Goal: Navigation & Orientation: Find specific page/section

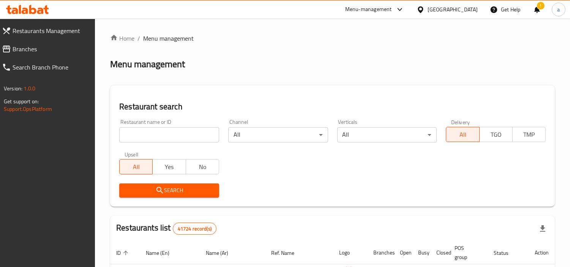
click at [36, 51] on span "Branches" at bounding box center [51, 48] width 77 height 9
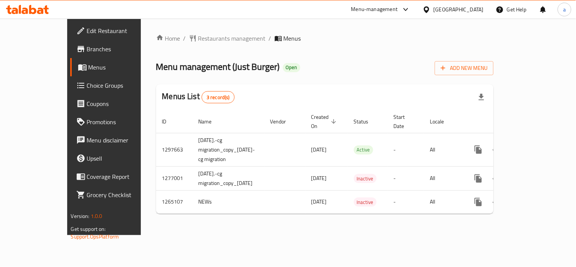
click at [371, 9] on div "Menu-management" at bounding box center [374, 9] width 47 height 9
click at [328, 66] on div "All Plugins Global Quality Control Center Menu-management Restaurant-Management" at bounding box center [355, 59] width 114 height 68
click at [316, 65] on div "All Plugins Global Quality Control Center Menu-management Restaurant-Management" at bounding box center [355, 59] width 114 height 68
click at [325, 66] on div "All Plugins Global Quality Control Center Menu-management Restaurant-Management" at bounding box center [355, 59] width 114 height 68
click at [331, 62] on div "All Plugins Global Quality Control Center Menu-management Restaurant-Management" at bounding box center [355, 59] width 114 height 68
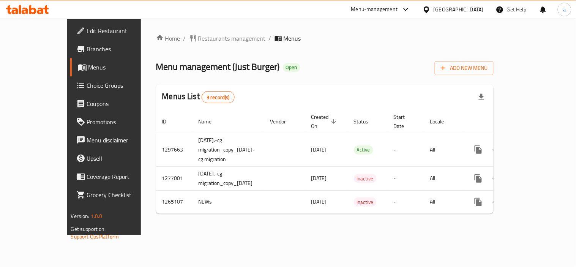
click at [415, 6] on div "Menu-management" at bounding box center [380, 9] width 71 height 18
click at [405, 10] on icon at bounding box center [405, 9] width 9 height 9
click at [325, 68] on div "All Plugins Global Quality Control Center Menu-management Restaurant-Management" at bounding box center [355, 59] width 114 height 68
click at [324, 85] on div "Restaurant-Management" at bounding box center [334, 84] width 60 height 8
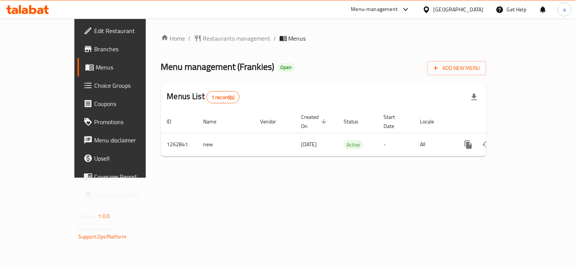
click at [385, 11] on div "Menu-management" at bounding box center [374, 9] width 47 height 9
click at [342, 86] on div "Restaurant-Management" at bounding box center [334, 84] width 60 height 8
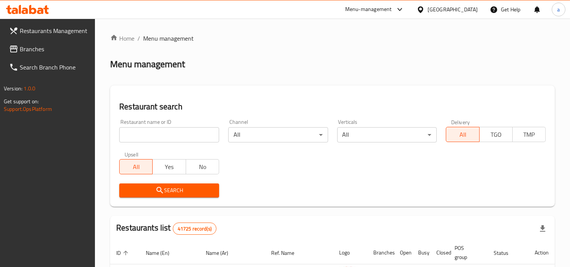
click at [434, 12] on div "[GEOGRAPHIC_DATA]" at bounding box center [452, 9] width 50 height 8
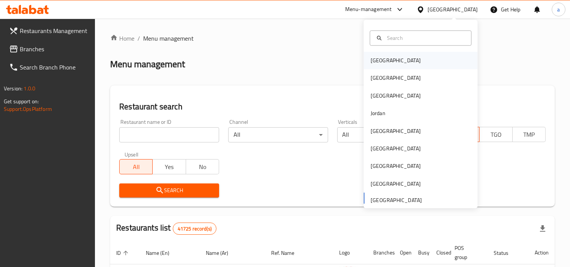
click at [371, 61] on div "Bahrain" at bounding box center [396, 60] width 50 height 8
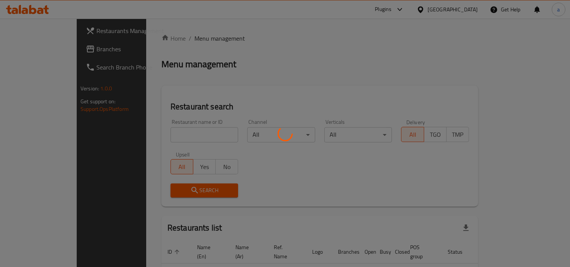
click at [39, 52] on div at bounding box center [285, 133] width 570 height 267
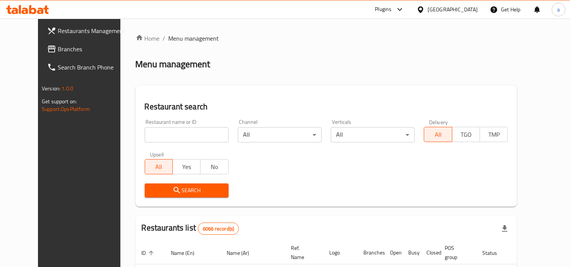
click at [58, 50] on span "Branches" at bounding box center [92, 48] width 69 height 9
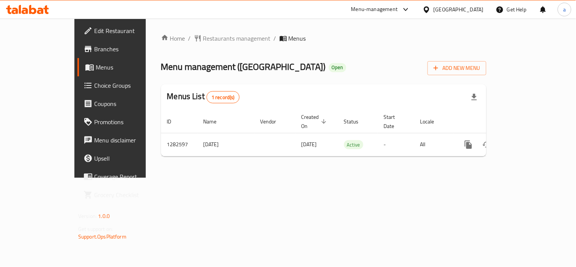
click at [190, 48] on div "Home / Restaurants management / Menus Menu management ( Beauty Square ) Open Ad…" at bounding box center [323, 98] width 325 height 129
click at [203, 38] on span "Restaurants management" at bounding box center [237, 38] width 68 height 9
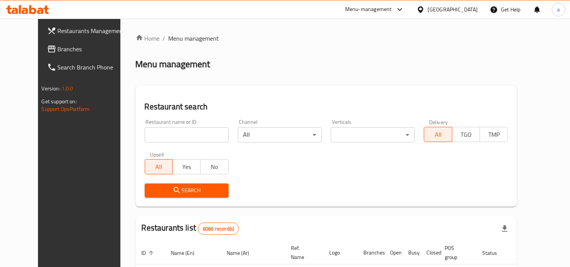
click at [480, 14] on div "[GEOGRAPHIC_DATA]" at bounding box center [446, 9] width 73 height 18
click at [473, 7] on div "[GEOGRAPHIC_DATA]" at bounding box center [452, 9] width 50 height 8
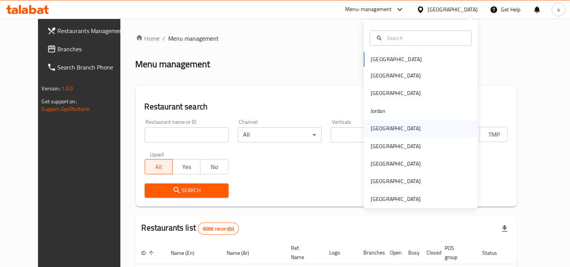
click at [373, 130] on div "[GEOGRAPHIC_DATA]" at bounding box center [396, 128] width 50 height 8
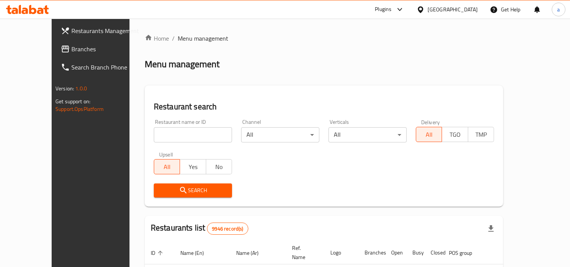
click at [55, 58] on link "Search Branch Phone" at bounding box center [101, 67] width 92 height 18
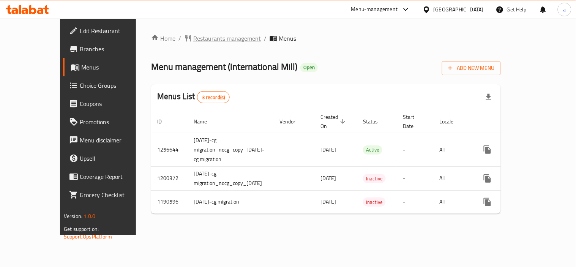
click at [193, 39] on span "Restaurants management" at bounding box center [227, 38] width 68 height 9
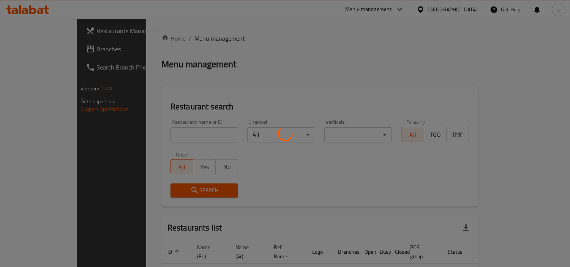
click at [466, 13] on div at bounding box center [285, 133] width 570 height 267
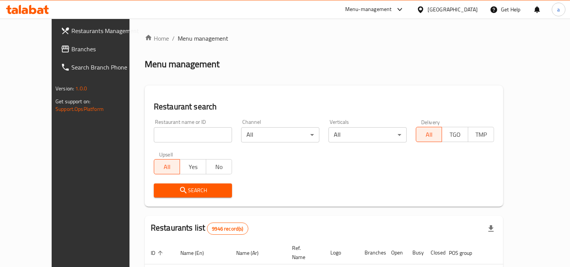
click at [466, 9] on div "[GEOGRAPHIC_DATA]" at bounding box center [452, 9] width 50 height 8
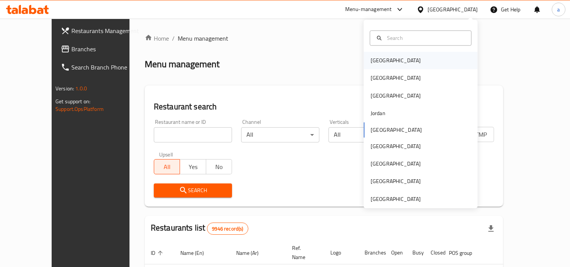
click at [383, 55] on div "[GEOGRAPHIC_DATA]" at bounding box center [395, 60] width 62 height 17
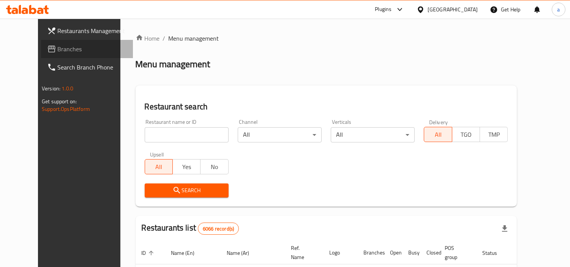
click at [58, 50] on span "Branches" at bounding box center [92, 48] width 69 height 9
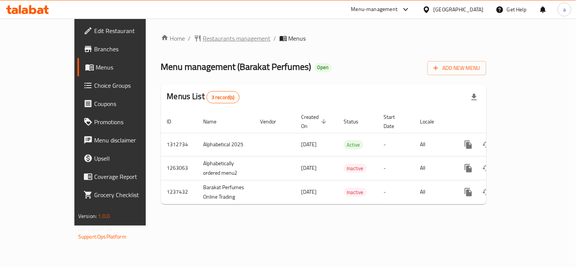
click at [203, 34] on span "Restaurants management" at bounding box center [237, 38] width 68 height 9
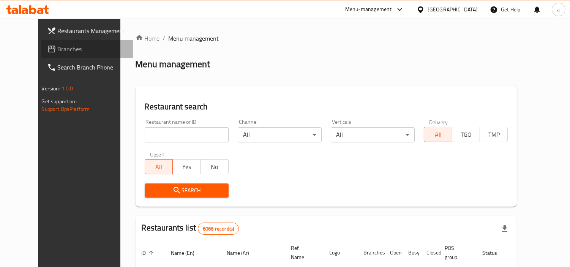
click at [63, 56] on link "Branches" at bounding box center [87, 49] width 92 height 18
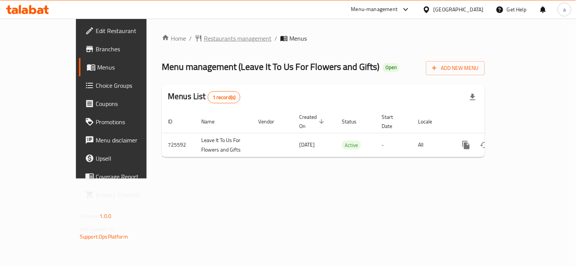
click at [204, 39] on span "Restaurants management" at bounding box center [238, 38] width 68 height 9
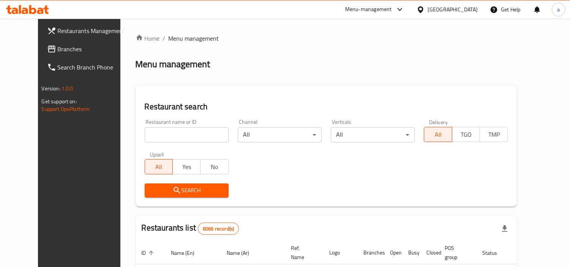
click at [464, 9] on div "[GEOGRAPHIC_DATA]" at bounding box center [452, 9] width 50 height 8
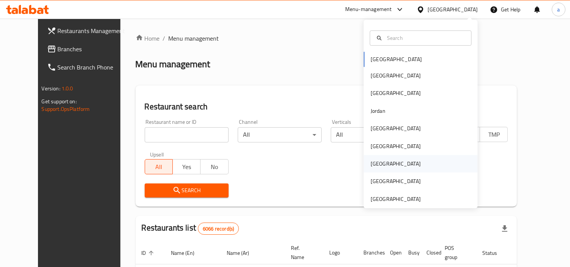
click at [371, 162] on div "[GEOGRAPHIC_DATA]" at bounding box center [396, 163] width 50 height 8
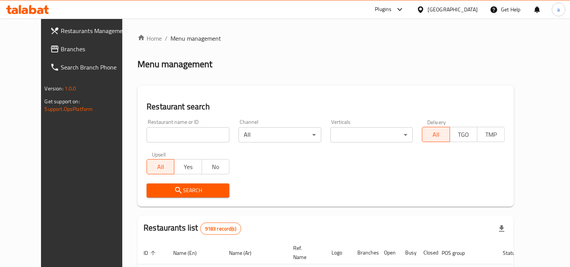
click at [21, 51] on div at bounding box center [285, 133] width 570 height 267
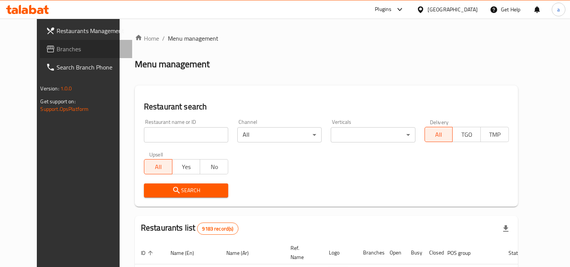
click at [57, 51] on span "Branches" at bounding box center [91, 48] width 69 height 9
